Goal: Task Accomplishment & Management: Manage account settings

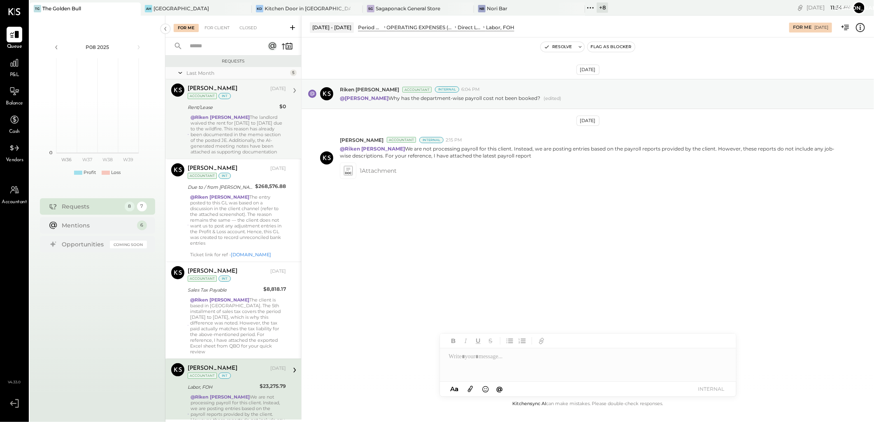
click at [221, 128] on div "@[PERSON_NAME] The landlord waived the rent for [DATE] to [DATE] due to the wil…" at bounding box center [238, 134] width 95 height 40
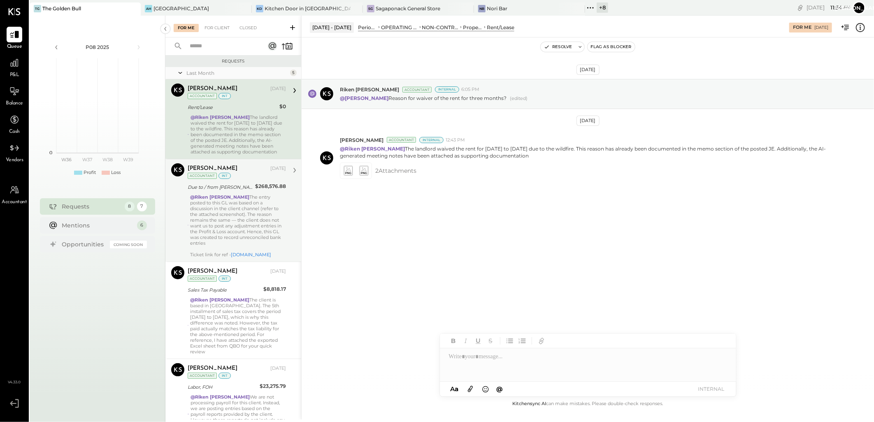
click at [227, 212] on div "@[PERSON_NAME] The entry posted to this GL was based on a discussion in the cli…" at bounding box center [238, 225] width 96 height 63
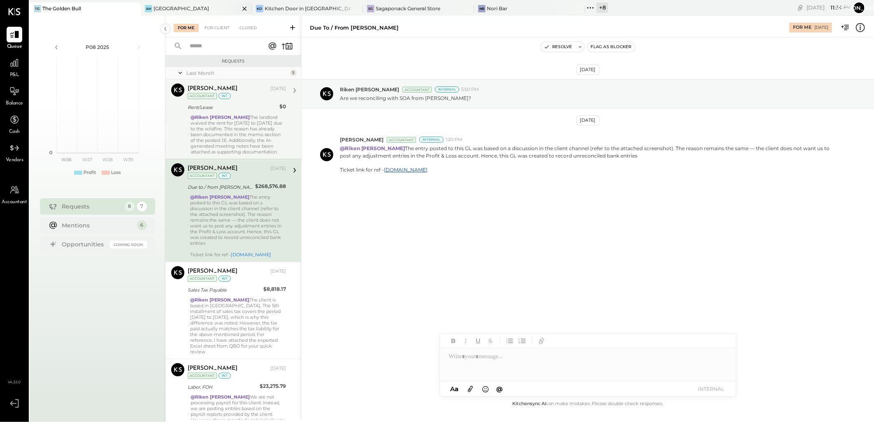
click at [167, 6] on div "[GEOGRAPHIC_DATA]" at bounding box center [181, 8] width 56 height 7
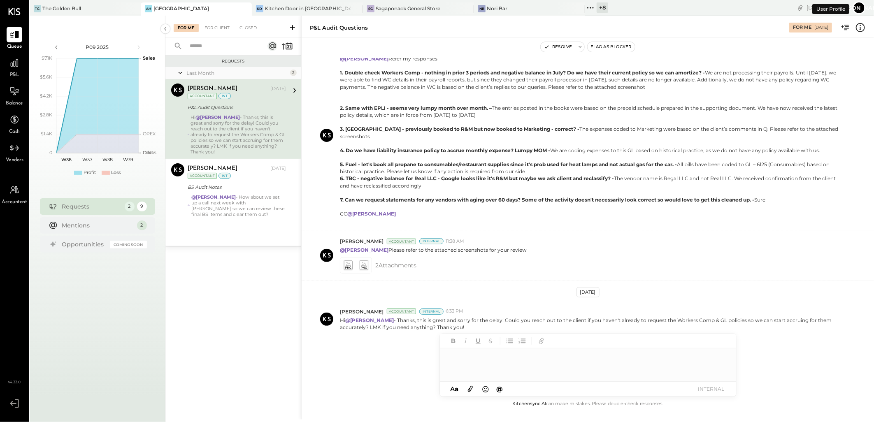
scroll to position [174, 0]
